Goal: Task Accomplishment & Management: Manage account settings

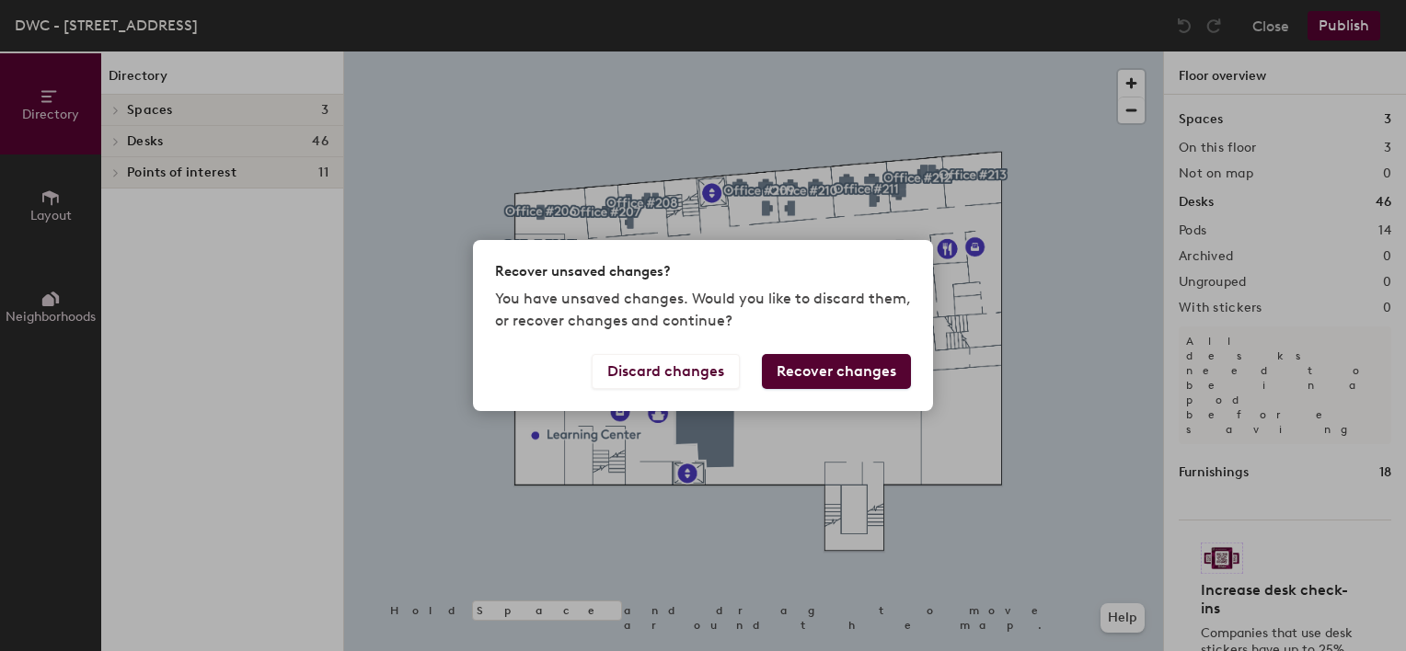
click at [135, 127] on div "Recover unsaved changes? You have unsaved changes. Would you like to discard th…" at bounding box center [703, 325] width 1406 height 651
click at [817, 379] on button "Recover changes" at bounding box center [836, 371] width 149 height 35
click at [681, 364] on button "Discard changes" at bounding box center [666, 371] width 148 height 35
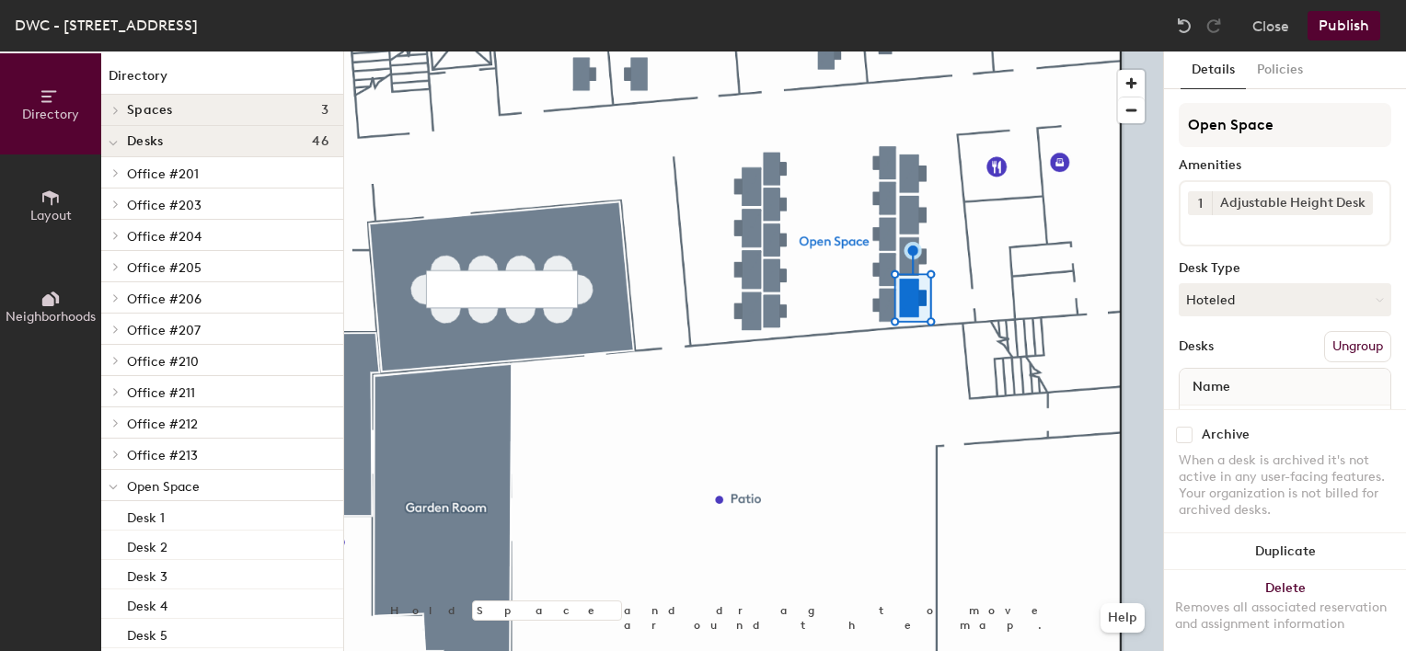
click at [1240, 223] on input at bounding box center [1271, 226] width 166 height 22
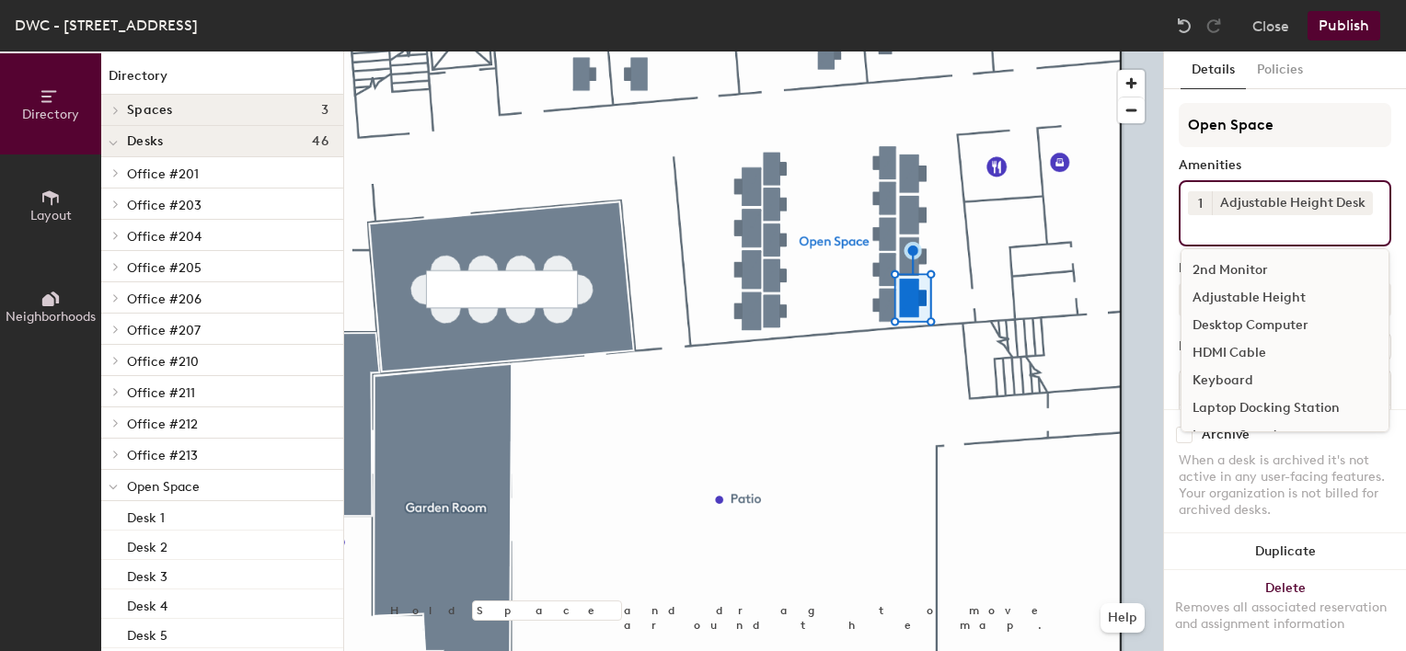
click at [1264, 326] on div "Desktop Computer" at bounding box center [1284, 326] width 207 height 28
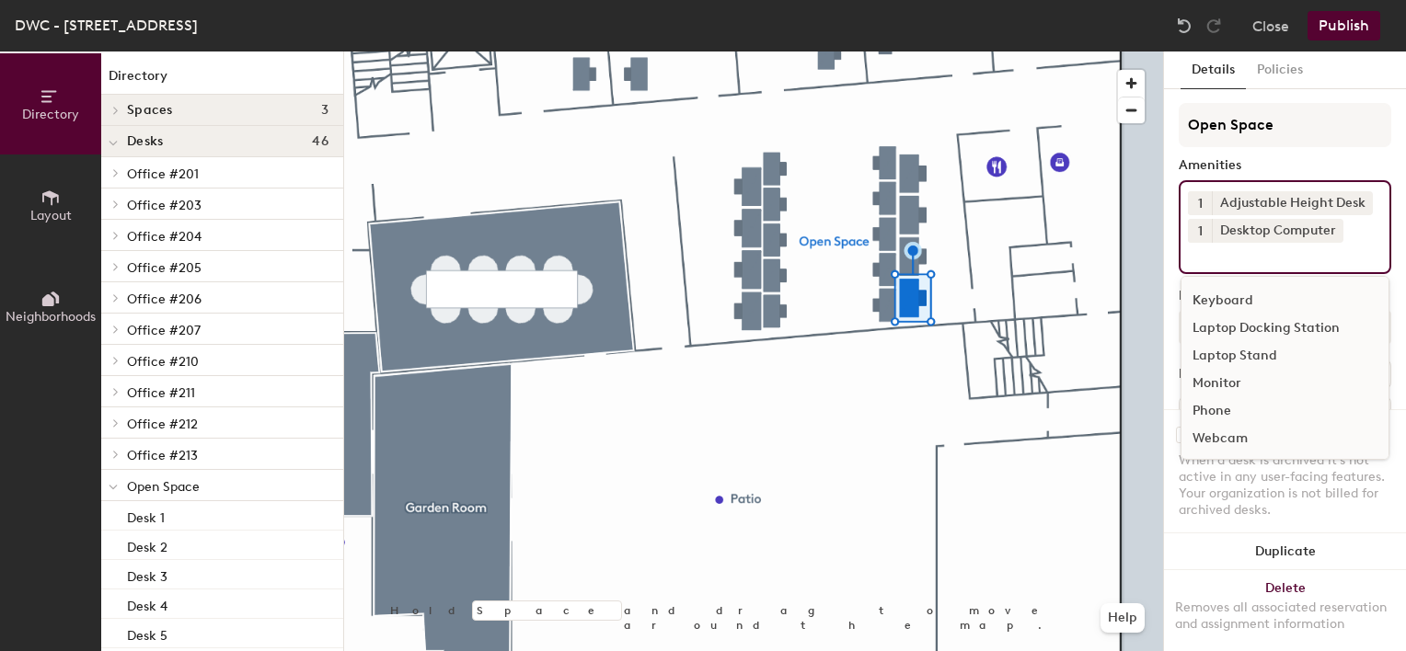
scroll to position [92, 0]
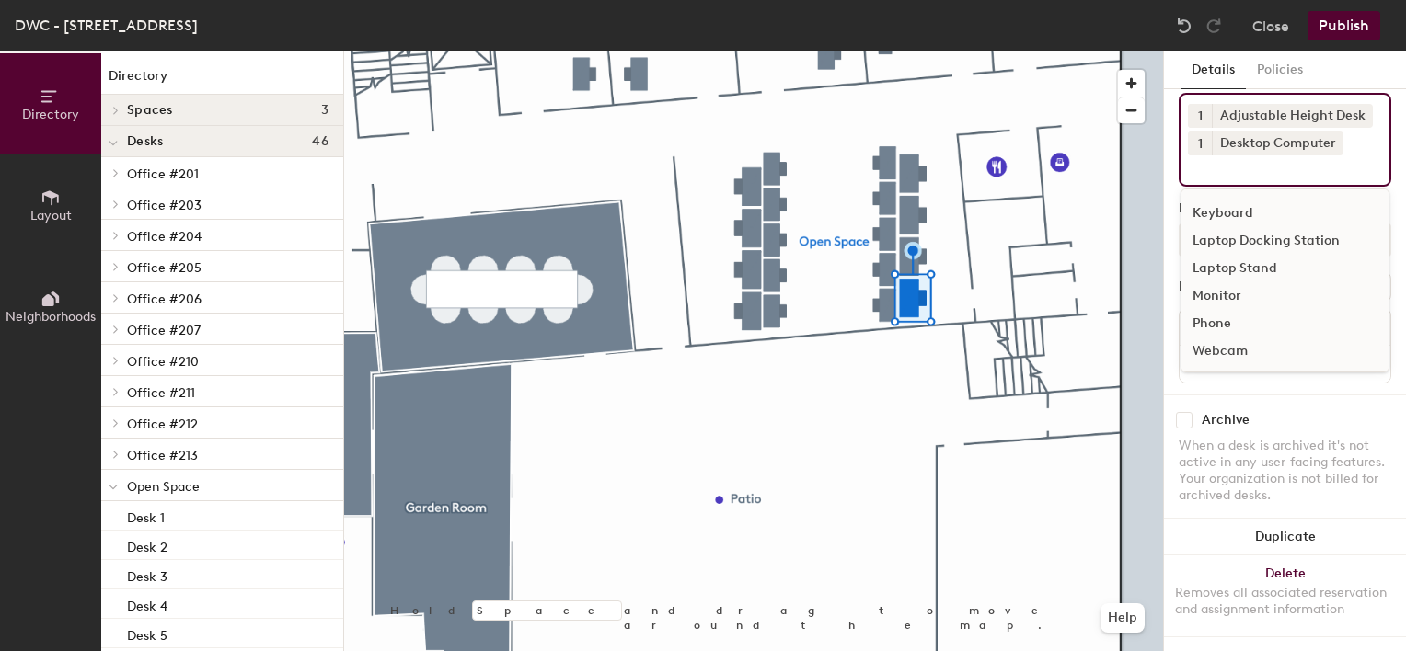
click at [1233, 346] on div "Webcam" at bounding box center [1284, 352] width 207 height 28
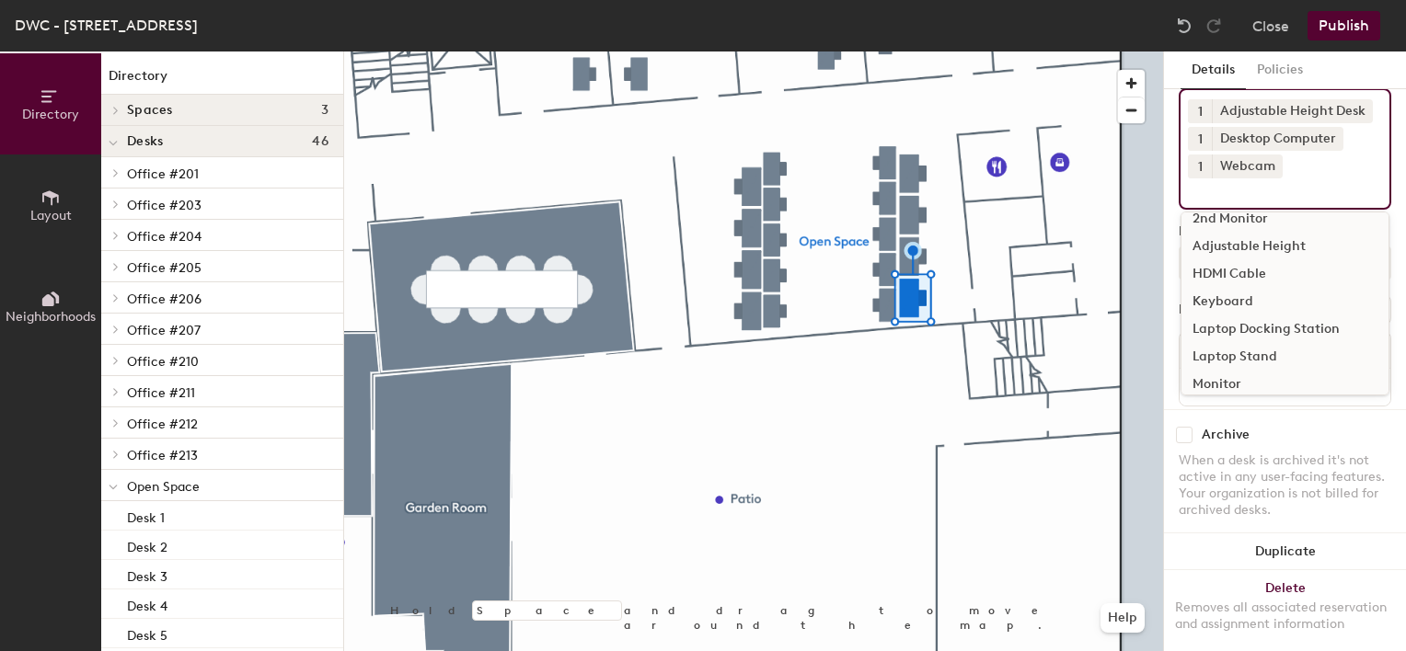
scroll to position [0, 0]
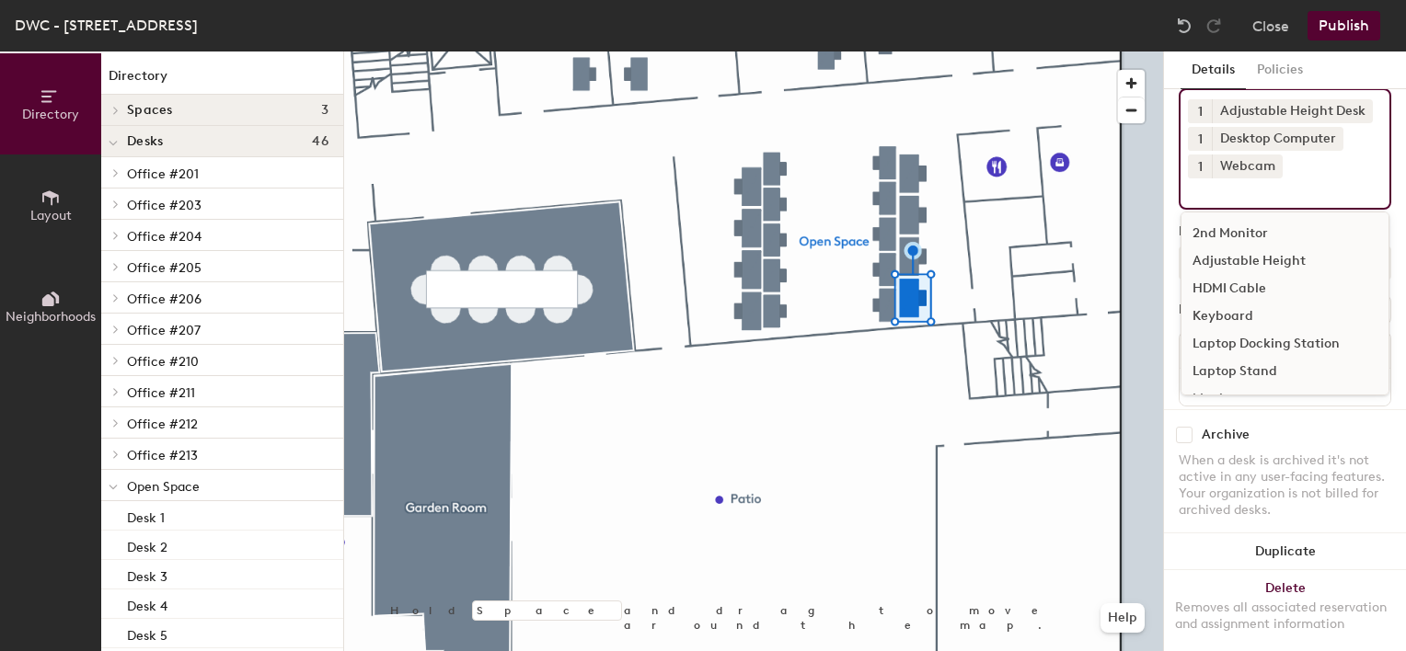
click at [1231, 317] on div "Keyboard" at bounding box center [1284, 317] width 207 height 28
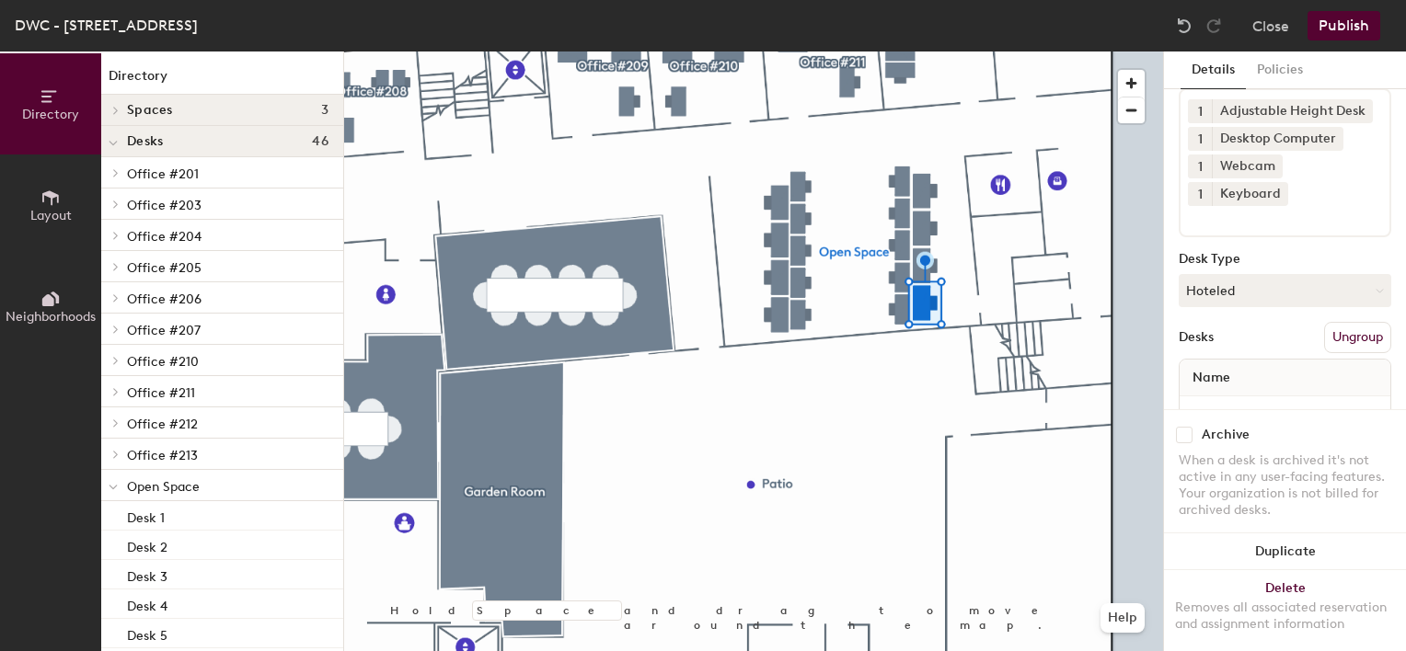
click at [1359, 28] on button "Publish" at bounding box center [1343, 25] width 73 height 29
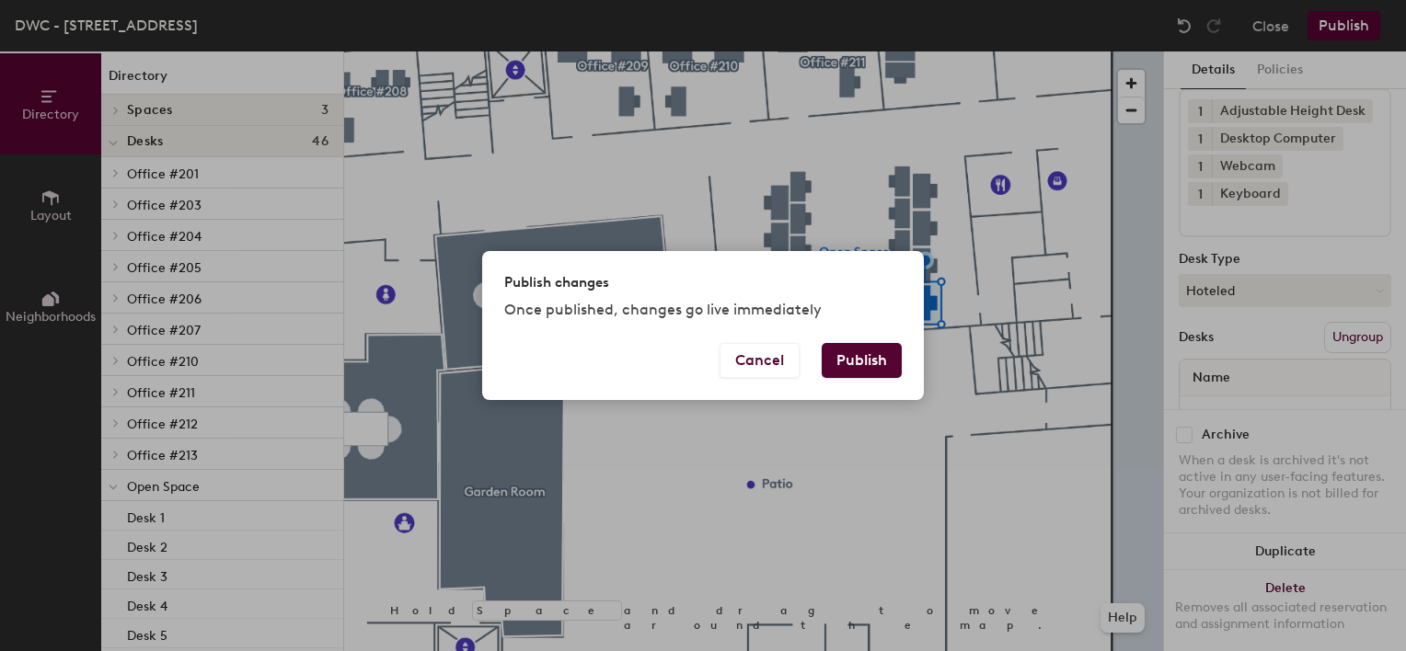
click at [856, 362] on button "Publish" at bounding box center [862, 360] width 80 height 35
